Goal: Find specific page/section: Find specific page/section

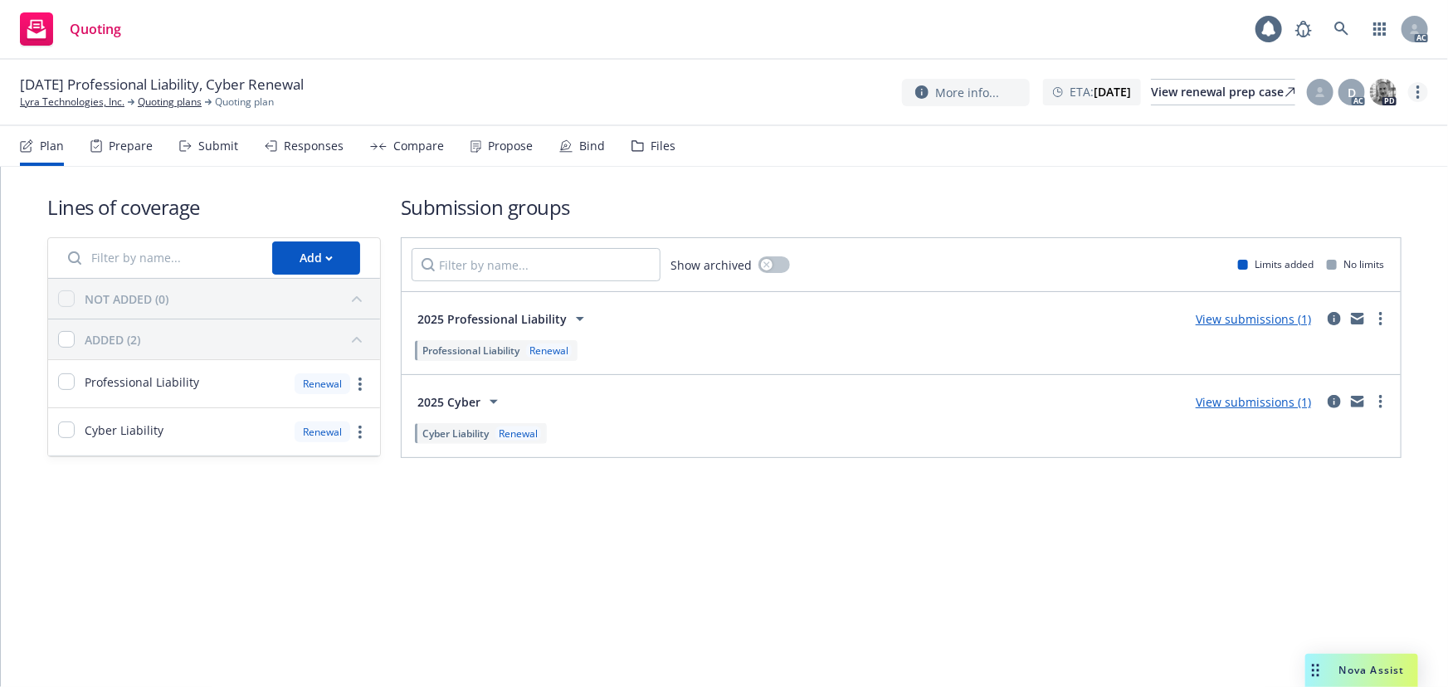
click at [1418, 93] on circle "more" at bounding box center [1417, 91] width 3 height 3
click at [1349, 131] on link "Copy logging email" at bounding box center [1334, 126] width 185 height 33
